Goal: Learn about a topic

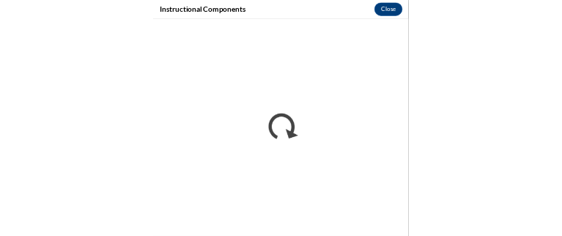
scroll to position [1863, 0]
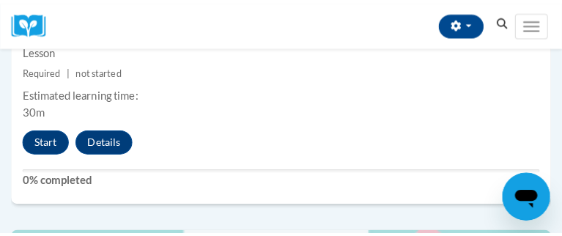
scroll to position [3548, 0]
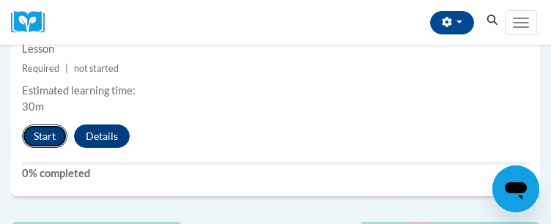
click at [45, 148] on button "Start" at bounding box center [44, 136] width 45 height 23
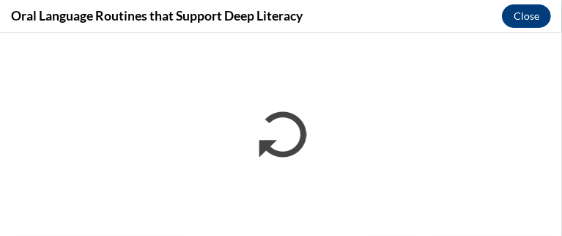
scroll to position [0, 0]
